Goal: Check status: Check status

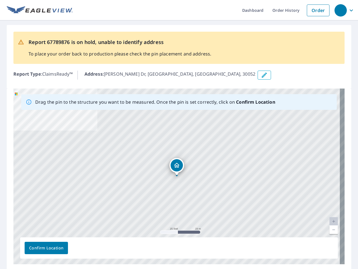
click at [179, 134] on div "[PERSON_NAME] [GEOGRAPHIC_DATA][PERSON_NAME]" at bounding box center [179, 176] width 332 height 176
click at [341, 10] on div "button" at bounding box center [341, 10] width 12 height 12
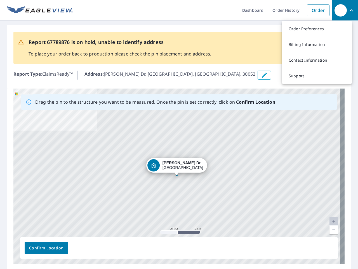
click at [261, 75] on icon "button" at bounding box center [264, 75] width 7 height 7
click at [177, 176] on div "[PERSON_NAME] [GEOGRAPHIC_DATA][PERSON_NAME]" at bounding box center [179, 176] width 332 height 176
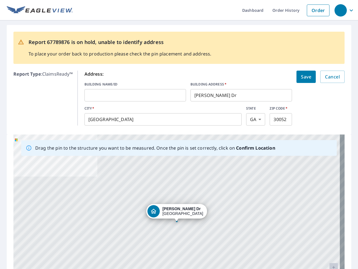
click at [177, 176] on div "[PERSON_NAME] [GEOGRAPHIC_DATA][PERSON_NAME]" at bounding box center [179, 222] width 332 height 176
click at [329, 221] on div "[PERSON_NAME] [GEOGRAPHIC_DATA][PERSON_NAME]" at bounding box center [179, 222] width 332 height 176
click at [329, 230] on div "[PERSON_NAME] [GEOGRAPHIC_DATA][PERSON_NAME]" at bounding box center [179, 222] width 332 height 176
click at [46, 248] on div "[PERSON_NAME] [GEOGRAPHIC_DATA][PERSON_NAME]" at bounding box center [179, 222] width 332 height 176
